Goal: Transaction & Acquisition: Obtain resource

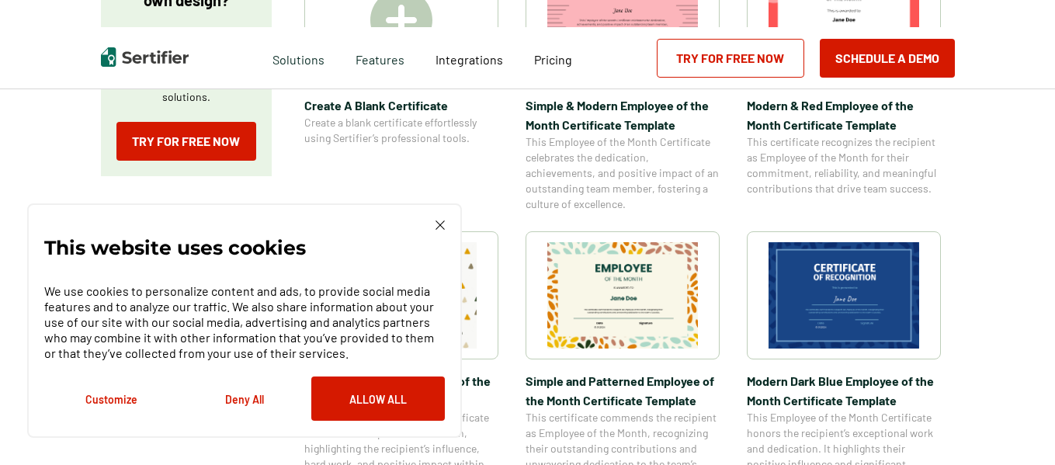
click at [884, 310] on img at bounding box center [844, 295] width 151 height 106
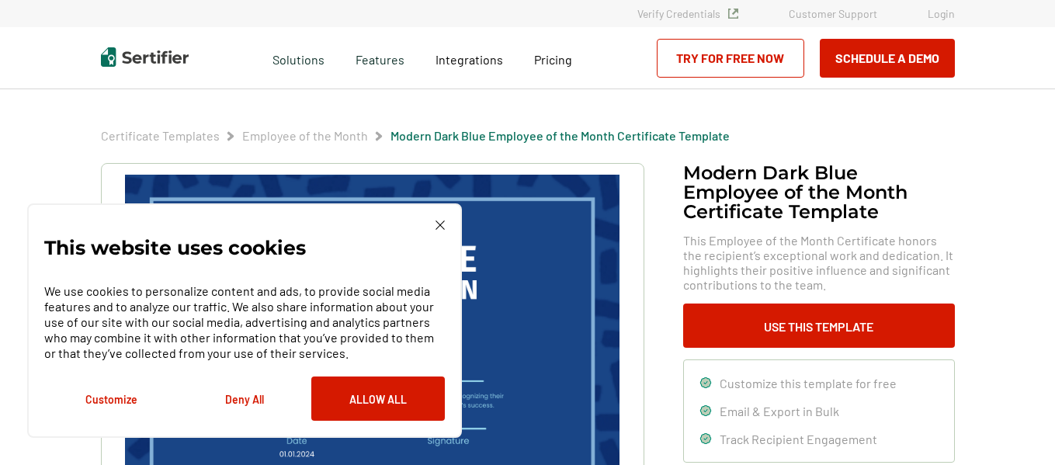
click at [436, 227] on img at bounding box center [440, 225] width 9 height 9
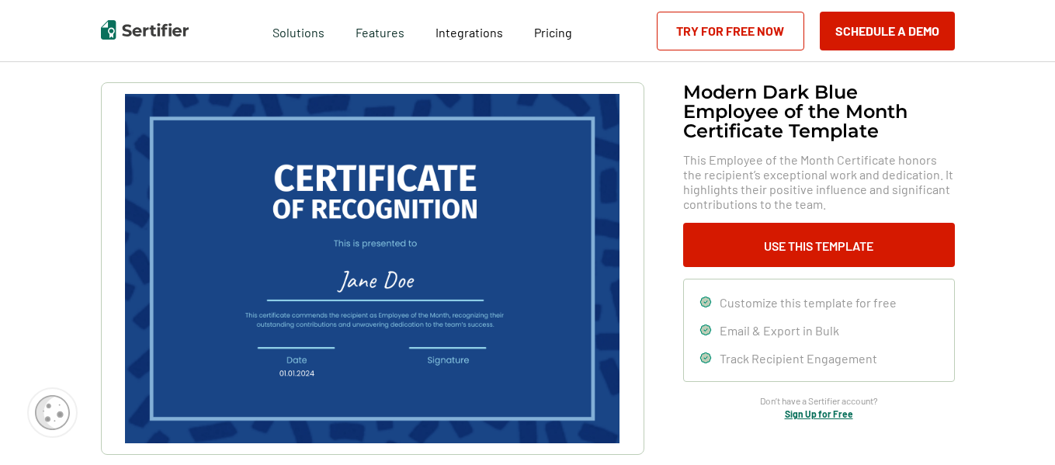
scroll to position [155, 0]
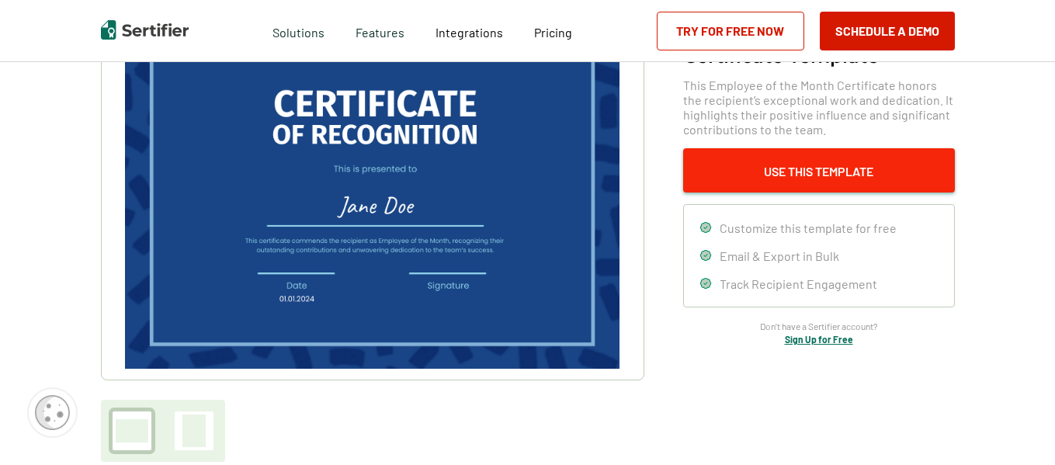
click at [800, 154] on button "Use This Template" at bounding box center [819, 170] width 272 height 44
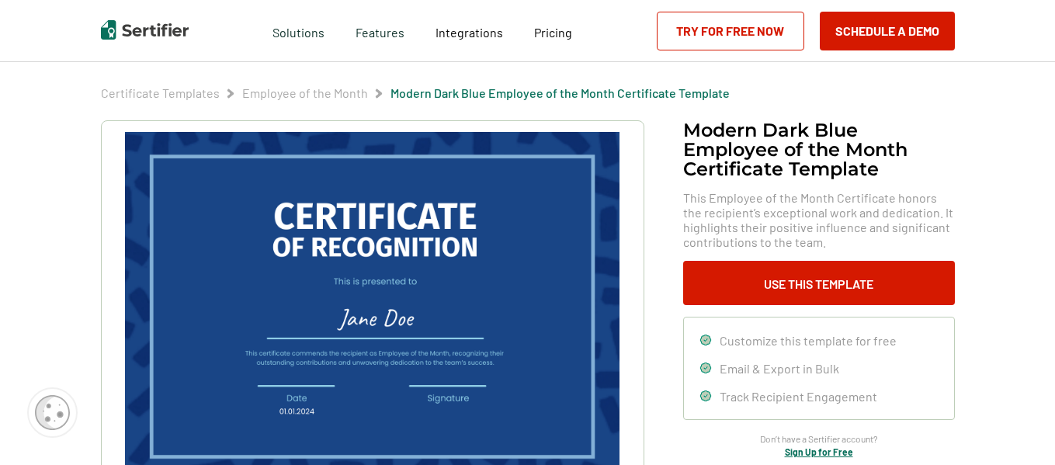
scroll to position [78, 0]
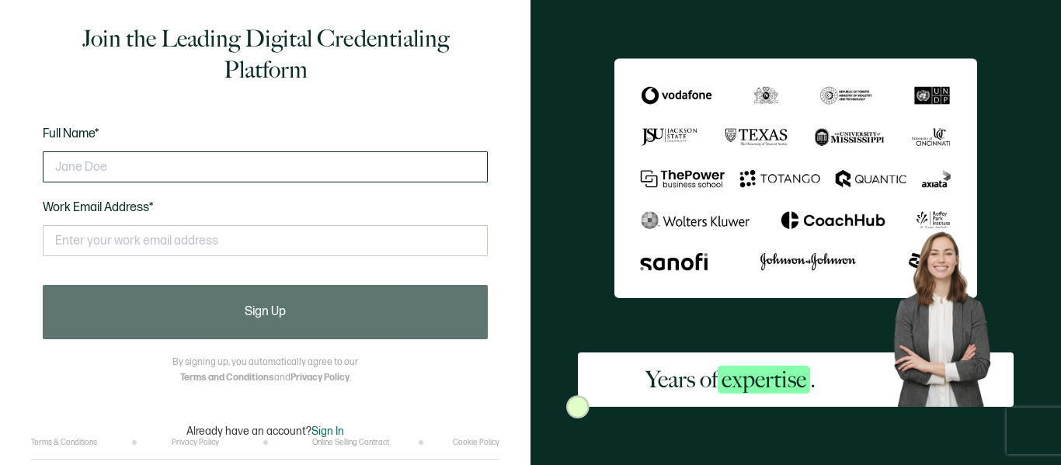
click at [318, 168] on input "text" at bounding box center [265, 166] width 445 height 31
type input "[PERSON_NAME]"
